Goal: Task Accomplishment & Management: Manage account settings

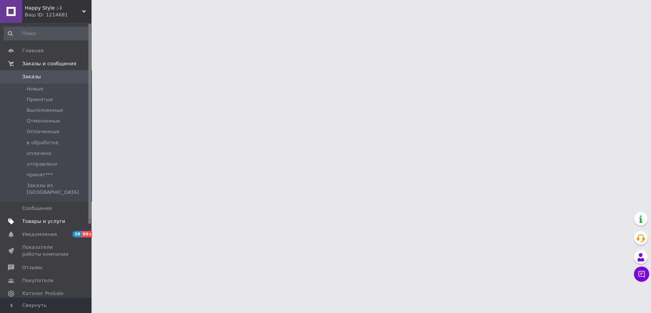
click at [34, 218] on span "Товары и услуги" at bounding box center [43, 221] width 43 height 7
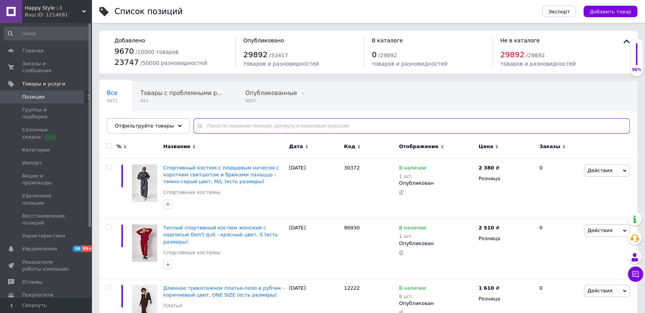
click at [235, 129] on input "text" at bounding box center [411, 125] width 436 height 15
paste input "534"
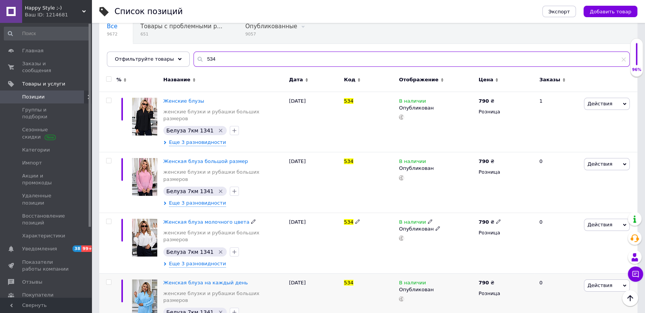
scroll to position [67, 0]
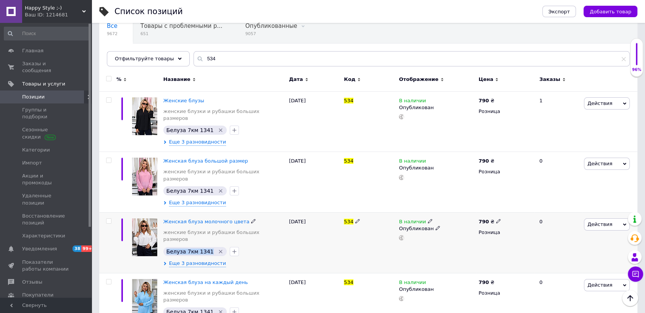
copy span "Белуза 7км 1341"
drag, startPoint x: 166, startPoint y: 232, endPoint x: 206, endPoint y: 232, distance: 40.1
click at [206, 247] on div "Белуза 7км 1341" at bounding box center [195, 251] width 64 height 9
click at [622, 192] on div "Действия Редактировать Поднять в начало группы Копировать Скидка Подарок Сопутс…" at bounding box center [609, 182] width 55 height 61
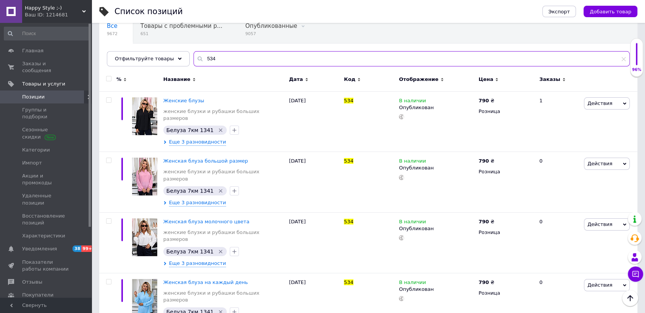
click at [223, 55] on input "534" at bounding box center [411, 58] width 436 height 15
paste input "1052"
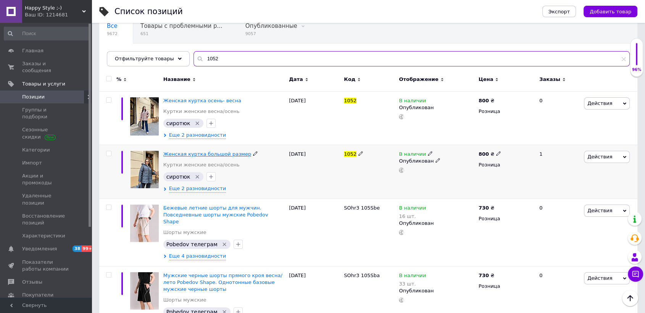
type input "1052"
click at [188, 155] on span "Женская куртка большой размер" at bounding box center [207, 154] width 88 height 6
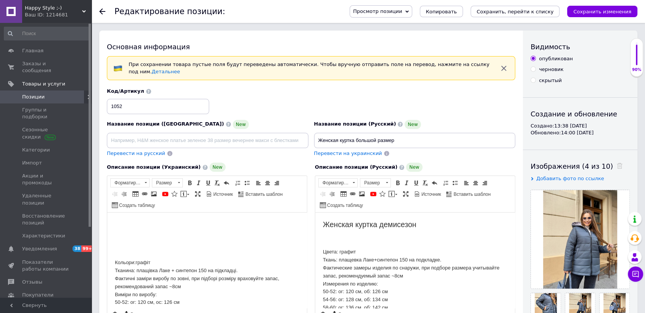
click at [470, 298] on p "Цвета: графит Ткань: плащевка Лаке+синтепон 150 на подкладке. Фактические замер…" at bounding box center [415, 287] width 184 height 79
click at [103, 9] on icon at bounding box center [102, 11] width 6 height 6
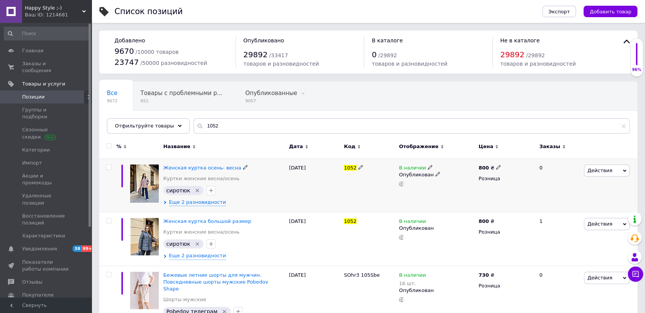
click at [106, 167] on input "checkbox" at bounding box center [108, 167] width 5 height 5
checkbox input "true"
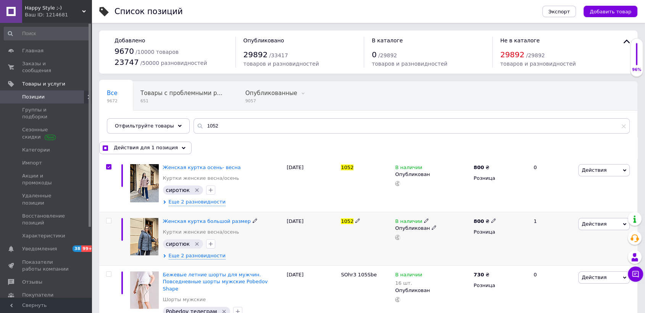
click at [109, 219] on input "checkbox" at bounding box center [108, 220] width 5 height 5
checkbox input "true"
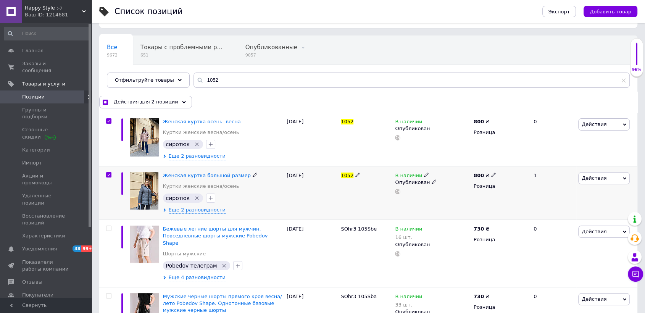
scroll to position [88, 0]
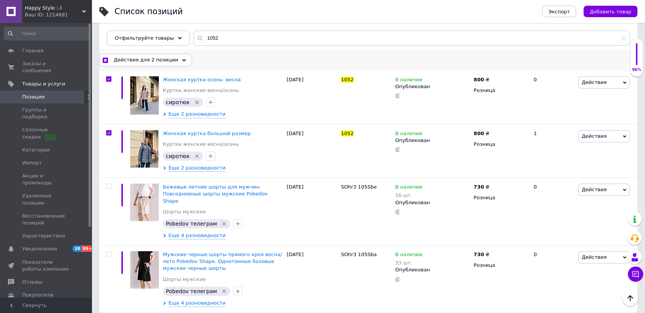
click at [145, 58] on span "Действия для 2 позиции" at bounding box center [146, 59] width 64 height 7
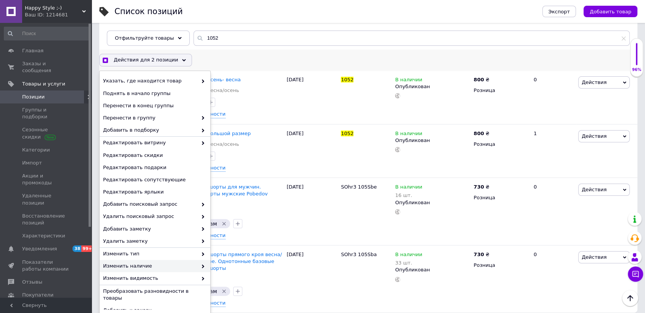
scroll to position [37, 0]
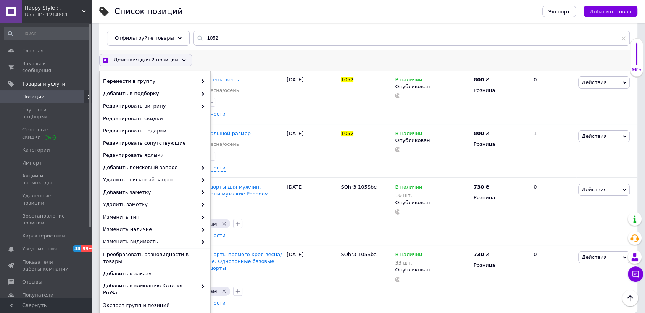
click at [128, 312] on span "Удалить" at bounding box center [154, 317] width 102 height 7
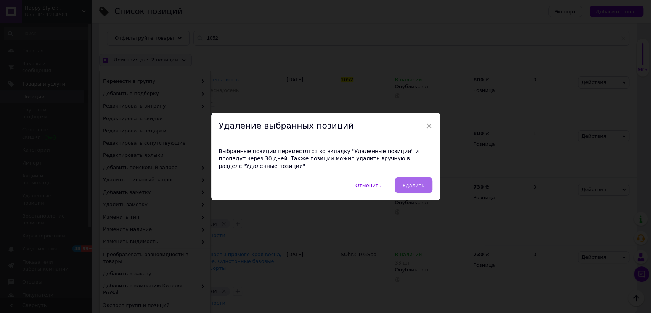
click at [410, 182] on span "Удалить" at bounding box center [414, 185] width 22 height 6
checkbox input "true"
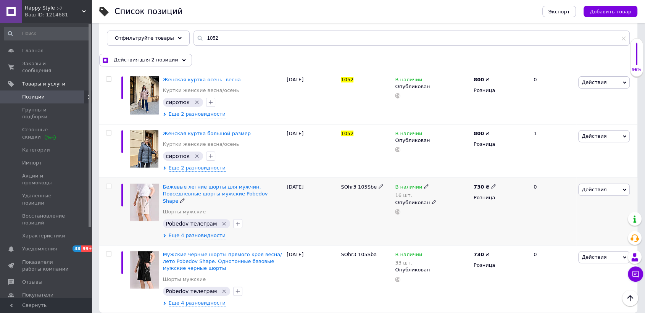
checkbox input "false"
